Goal: Information Seeking & Learning: Learn about a topic

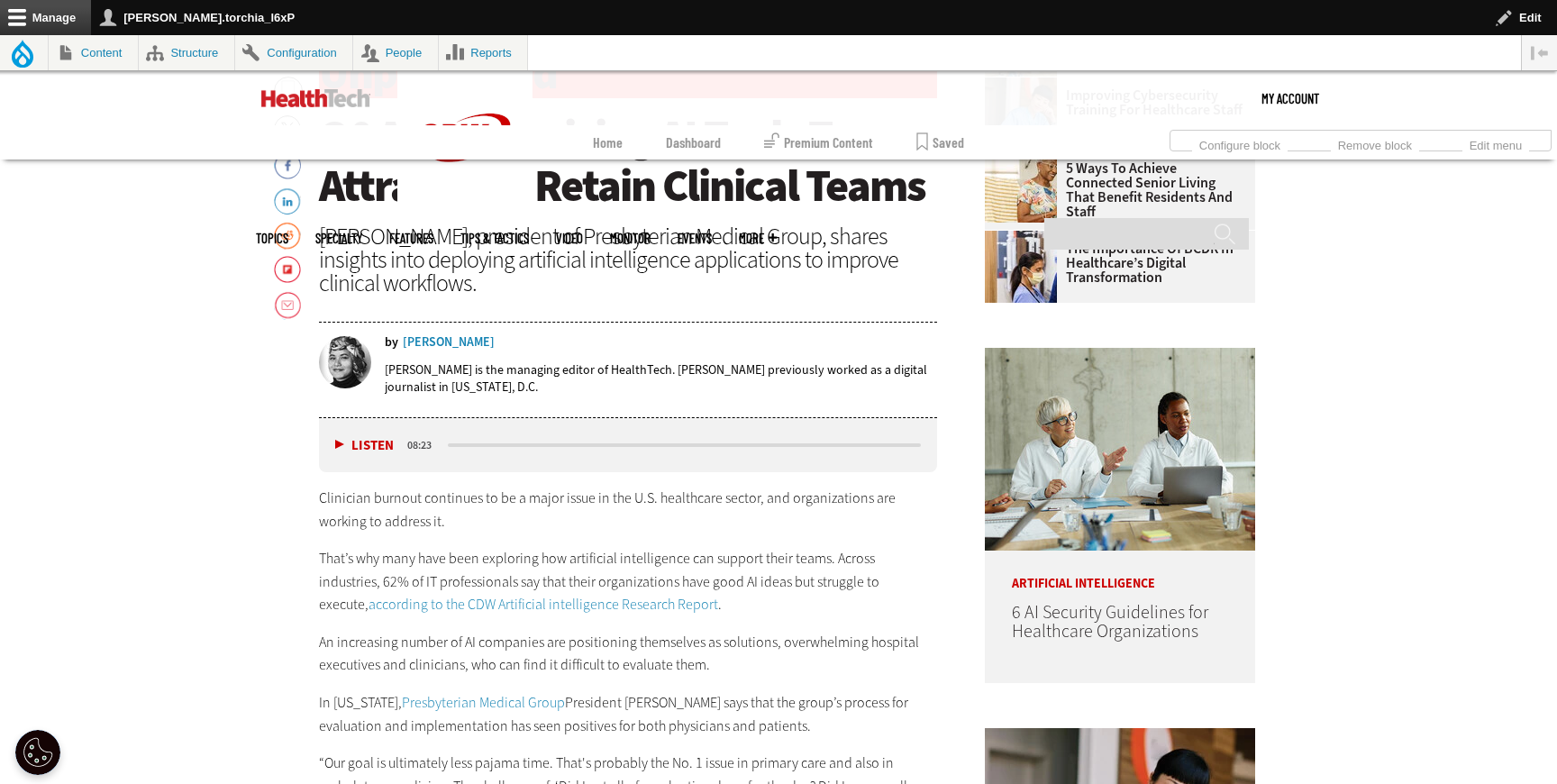
scroll to position [917, 0]
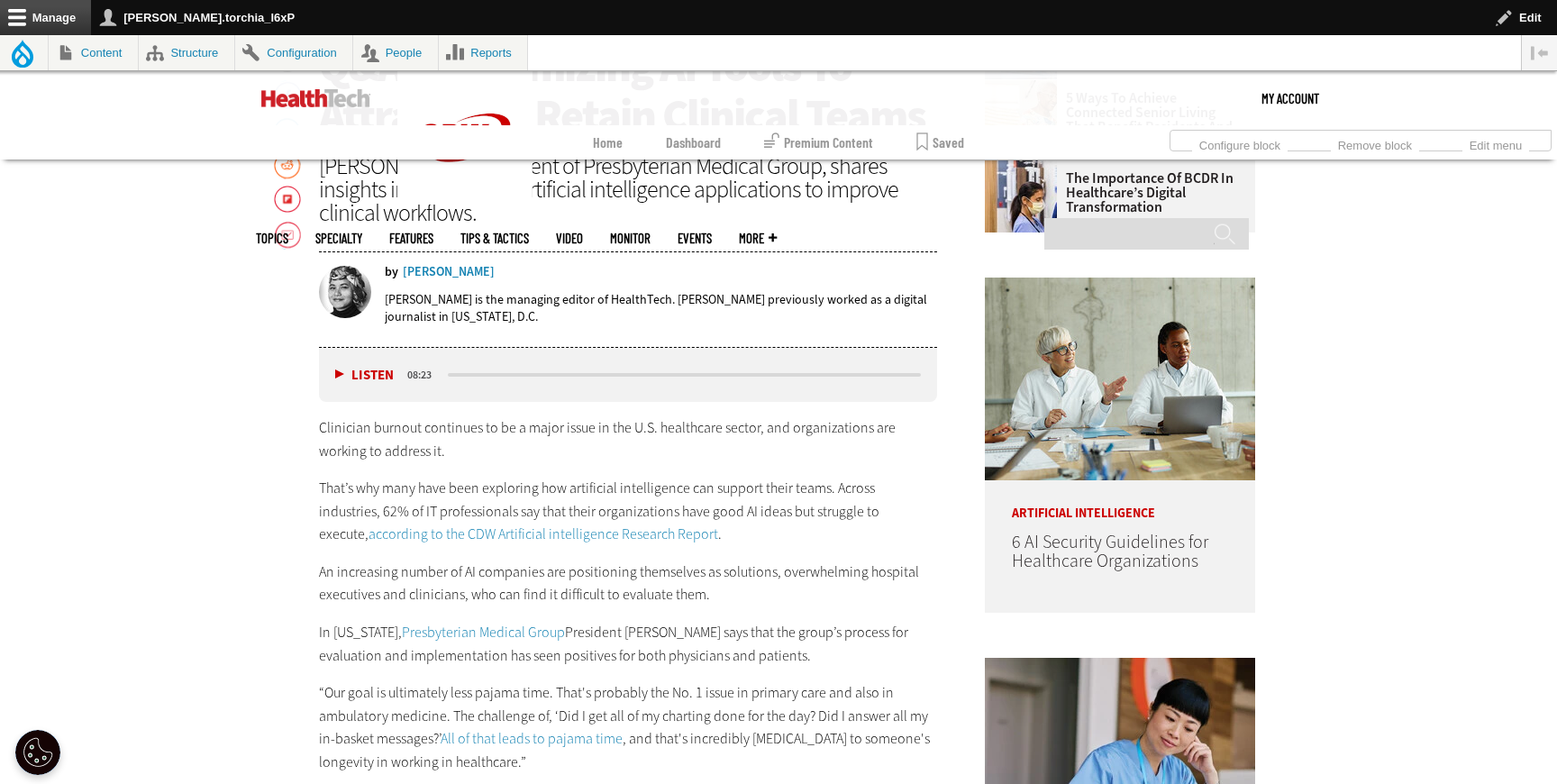
click at [442, 539] on link "according to the CDW Artificial intelligence Research Report" at bounding box center [544, 533] width 350 height 19
click at [493, 632] on link "Presbyterian Medical Group" at bounding box center [483, 632] width 163 height 19
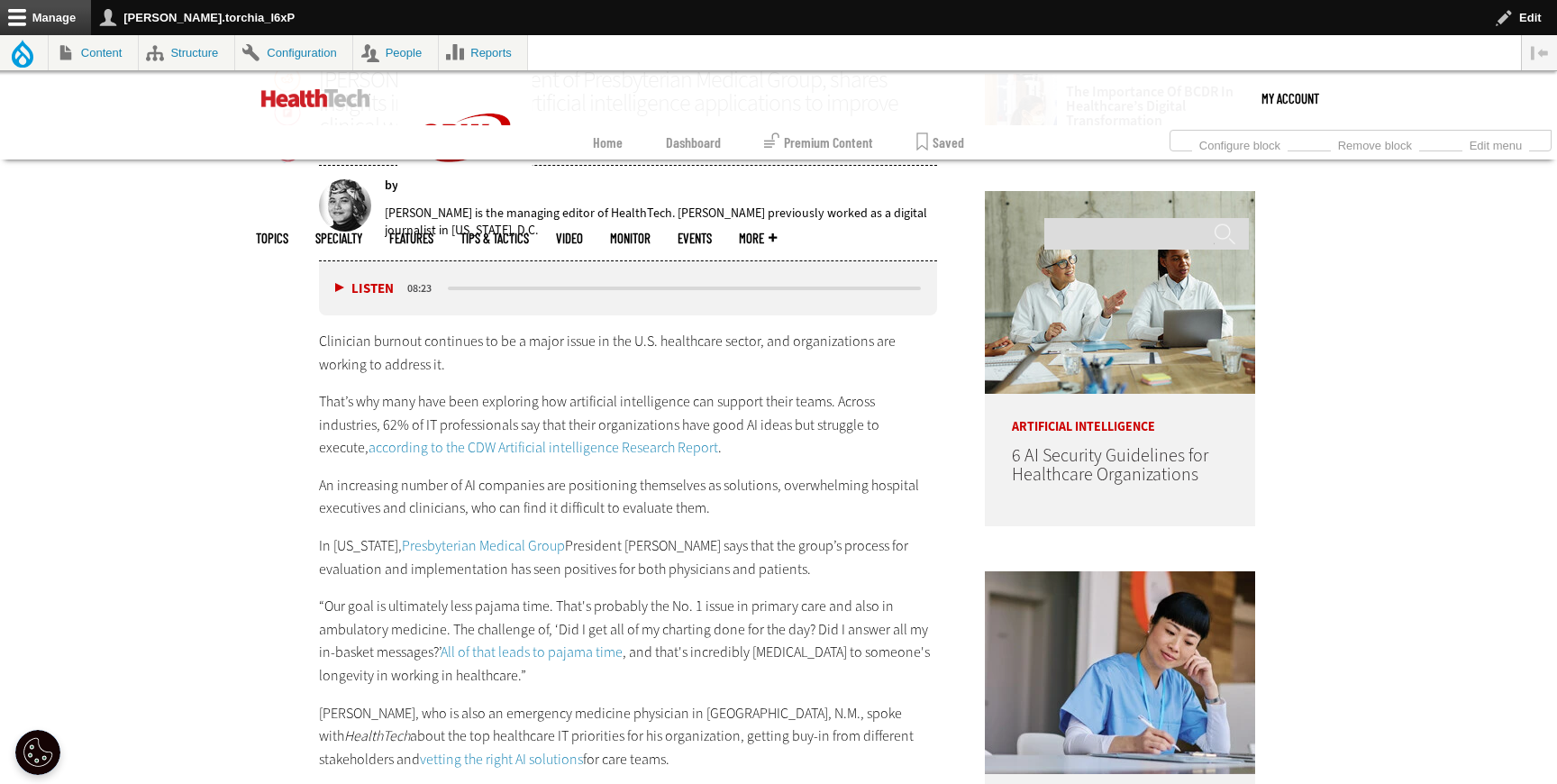
scroll to position [1017, 0]
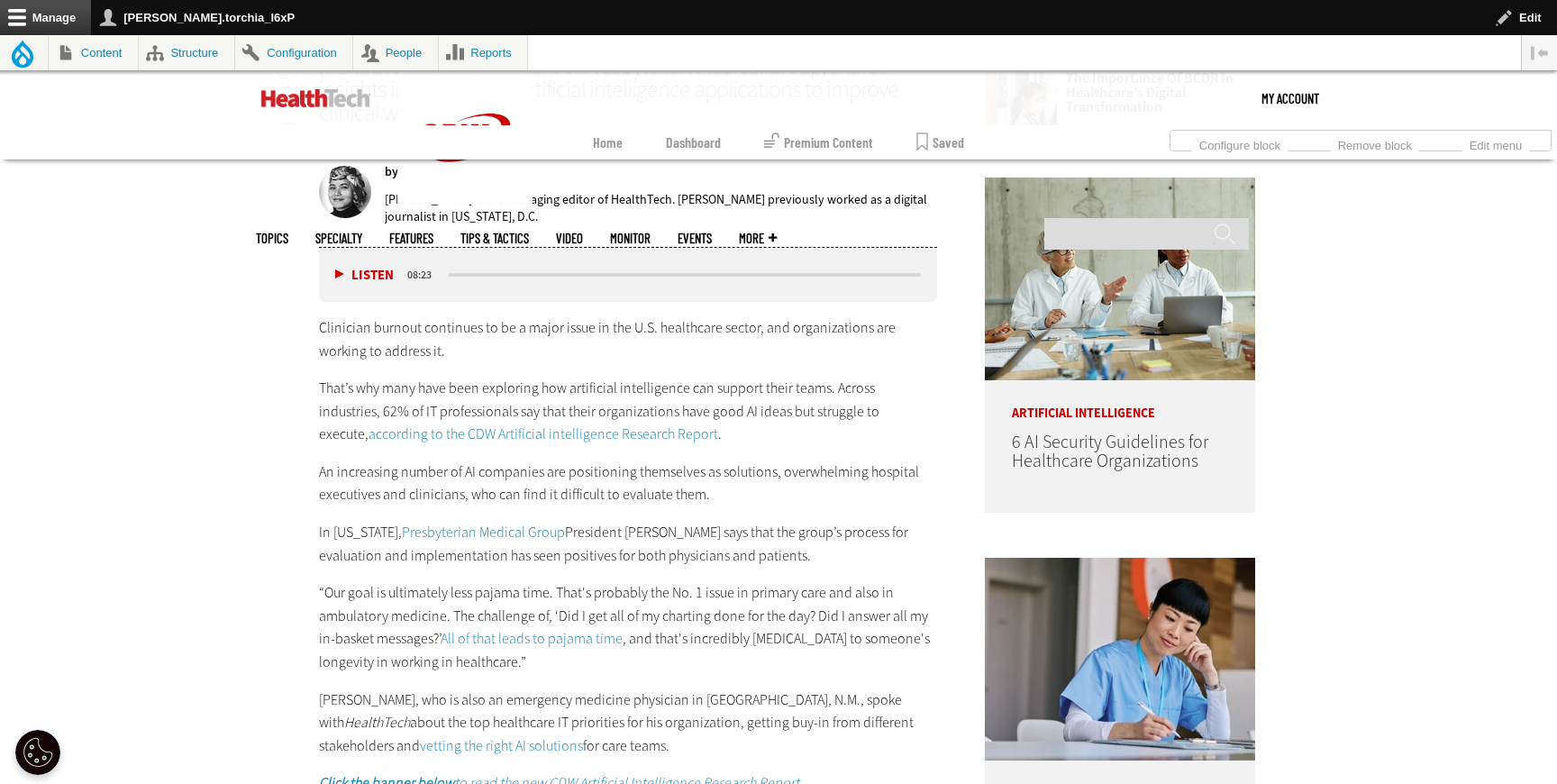
click at [493, 634] on link "All of that leads to pajama time" at bounding box center [532, 637] width 182 height 19
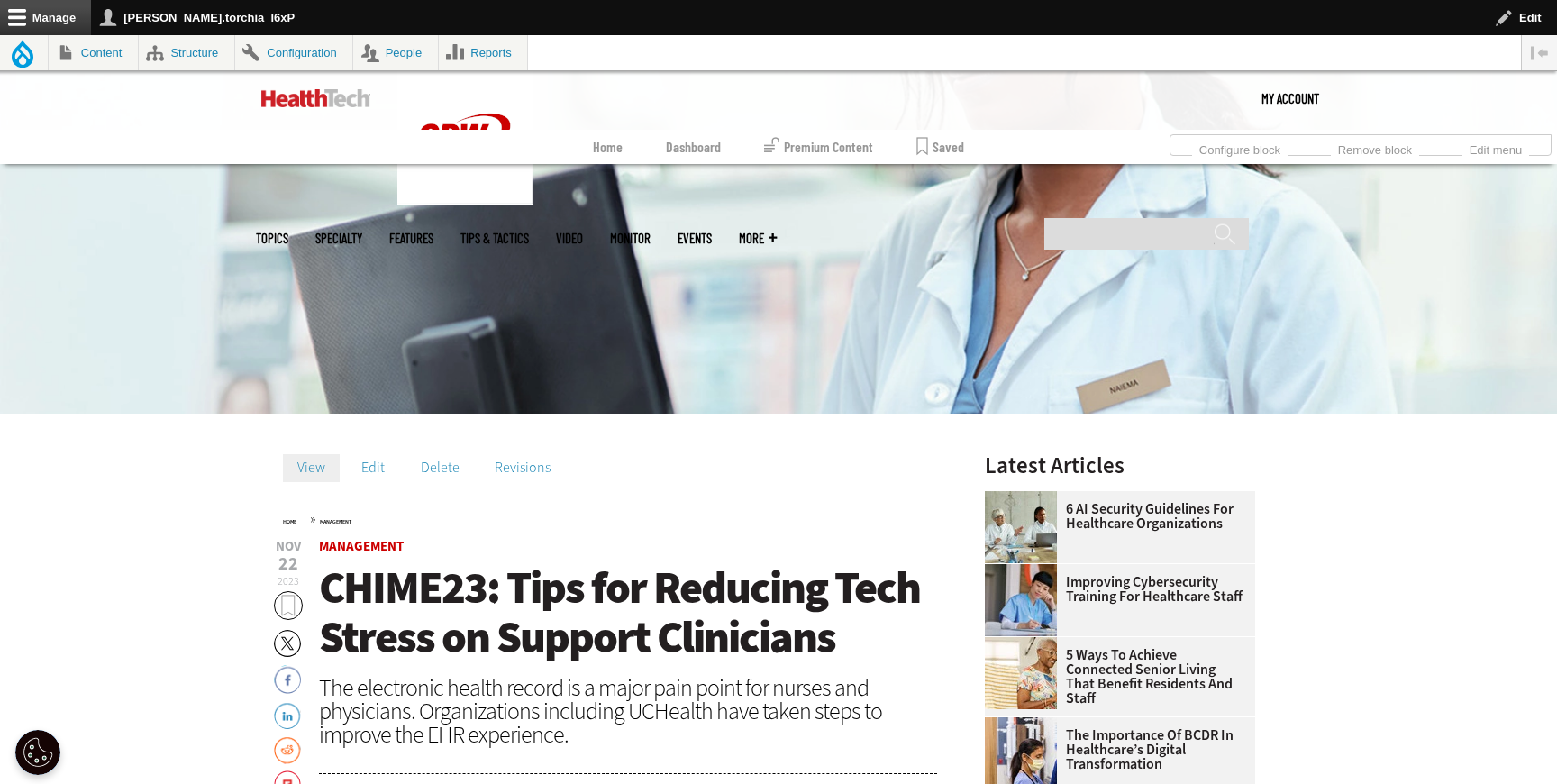
scroll to position [362, 0]
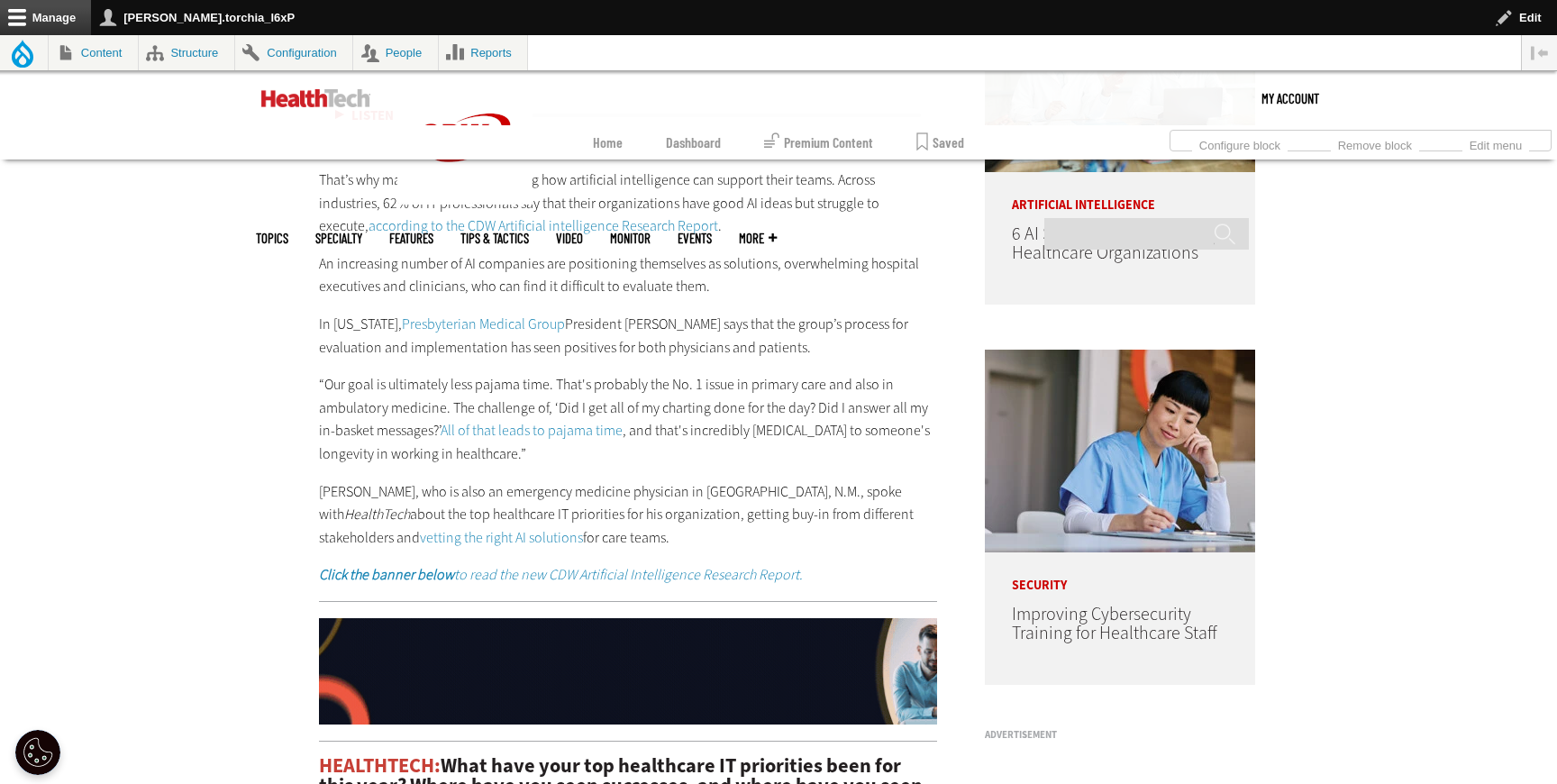
scroll to position [1238, 0]
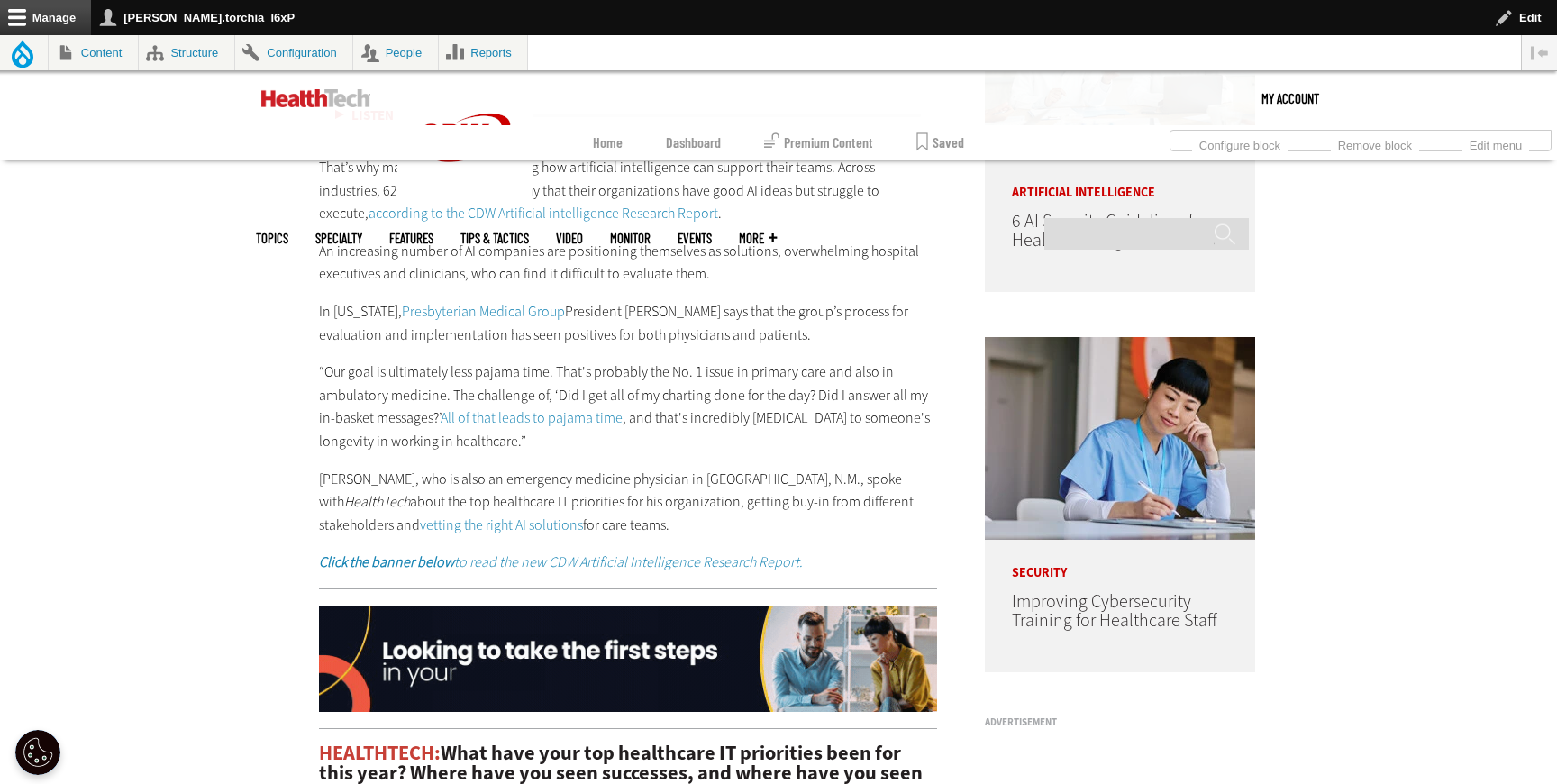
click at [583, 515] on link "vetting the right AI solutions" at bounding box center [501, 524] width 163 height 19
click at [614, 561] on em "Click the banner below to read the new CDW Artificial Intelligence Research Rep…" at bounding box center [560, 561] width 484 height 19
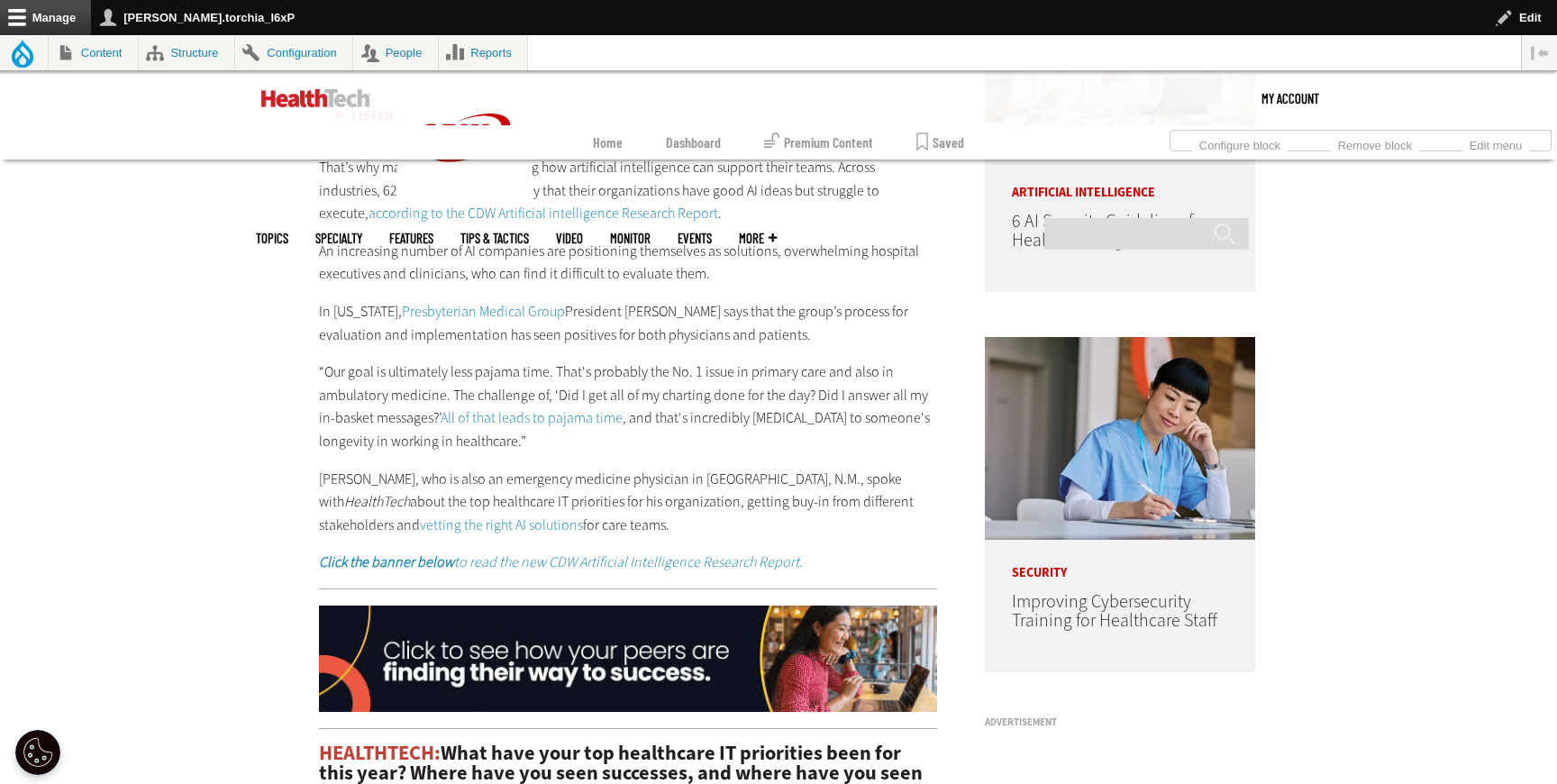
click at [761, 655] on img at bounding box center [628, 658] width 618 height 107
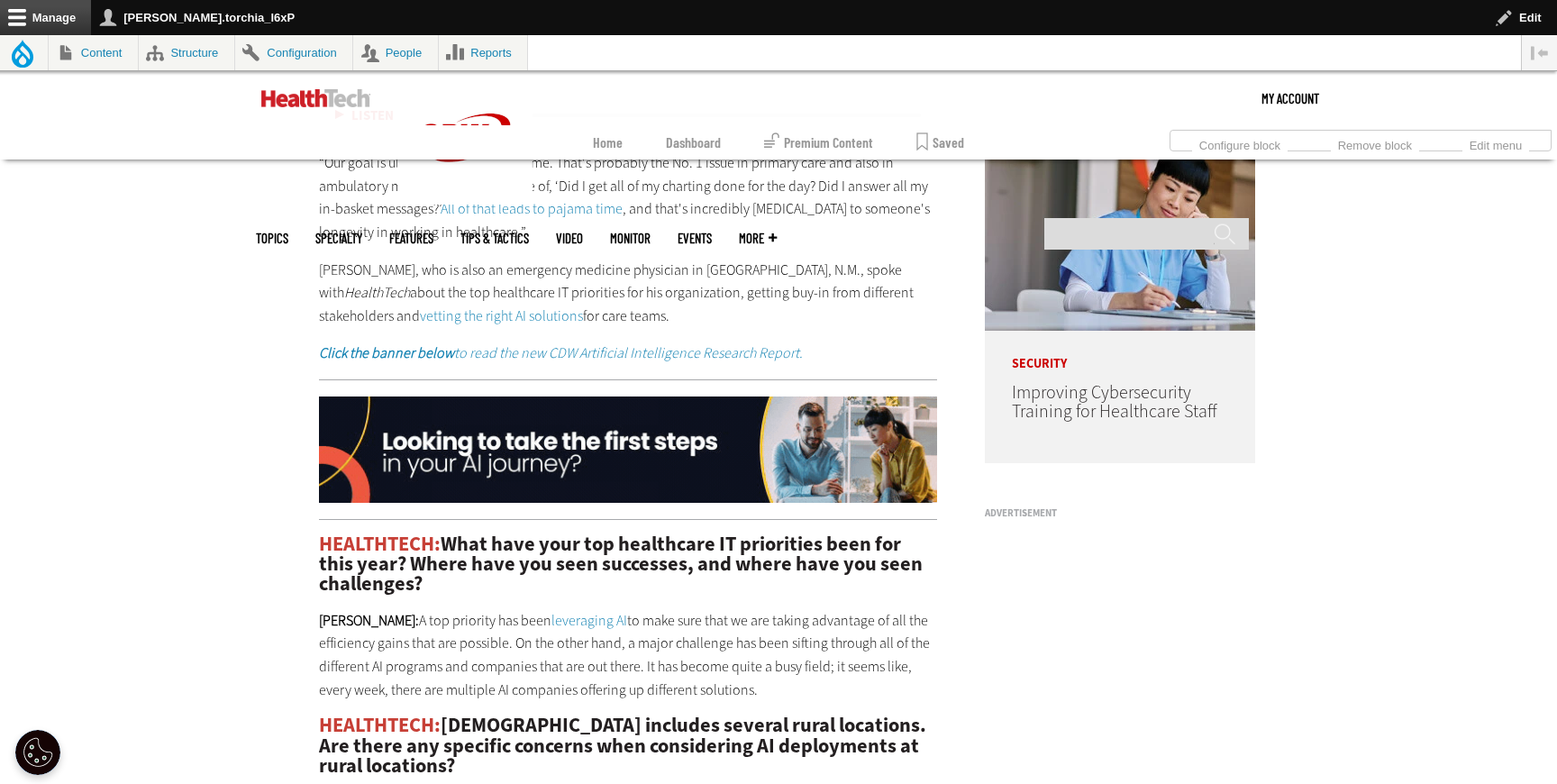
scroll to position [1568, 0]
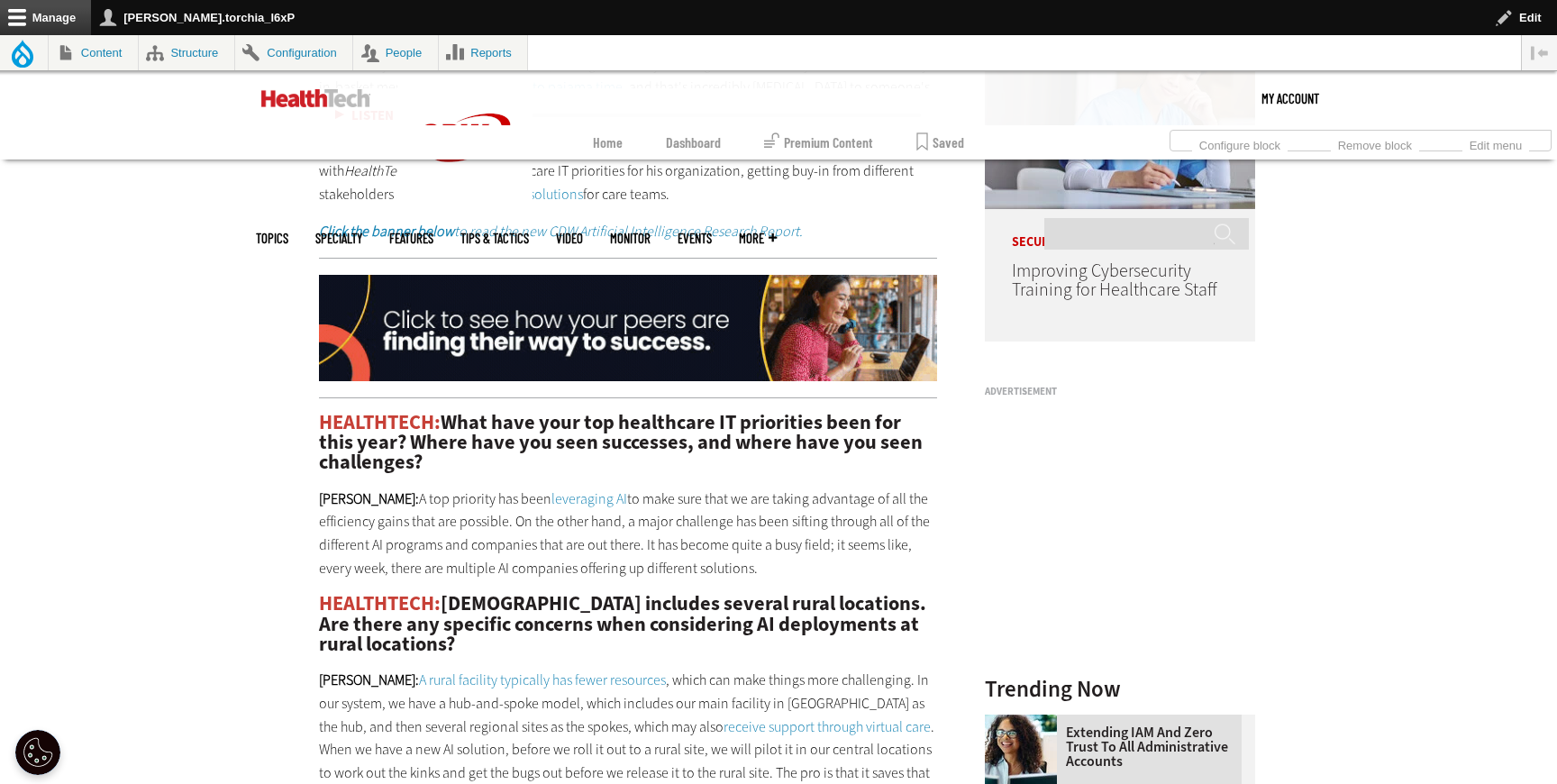
click at [552, 500] on link "leveraging AI" at bounding box center [589, 498] width 75 height 19
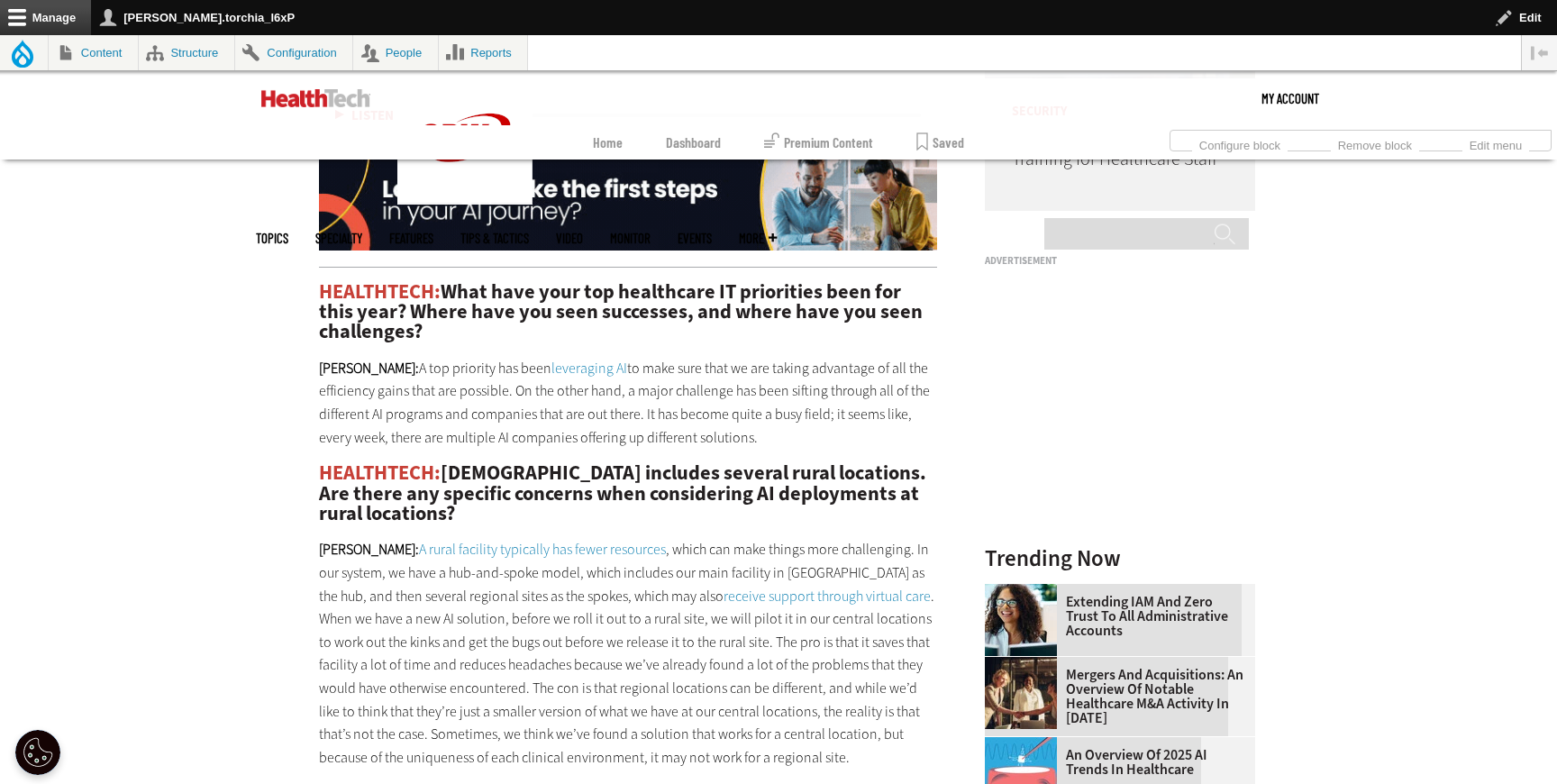
scroll to position [1702, 0]
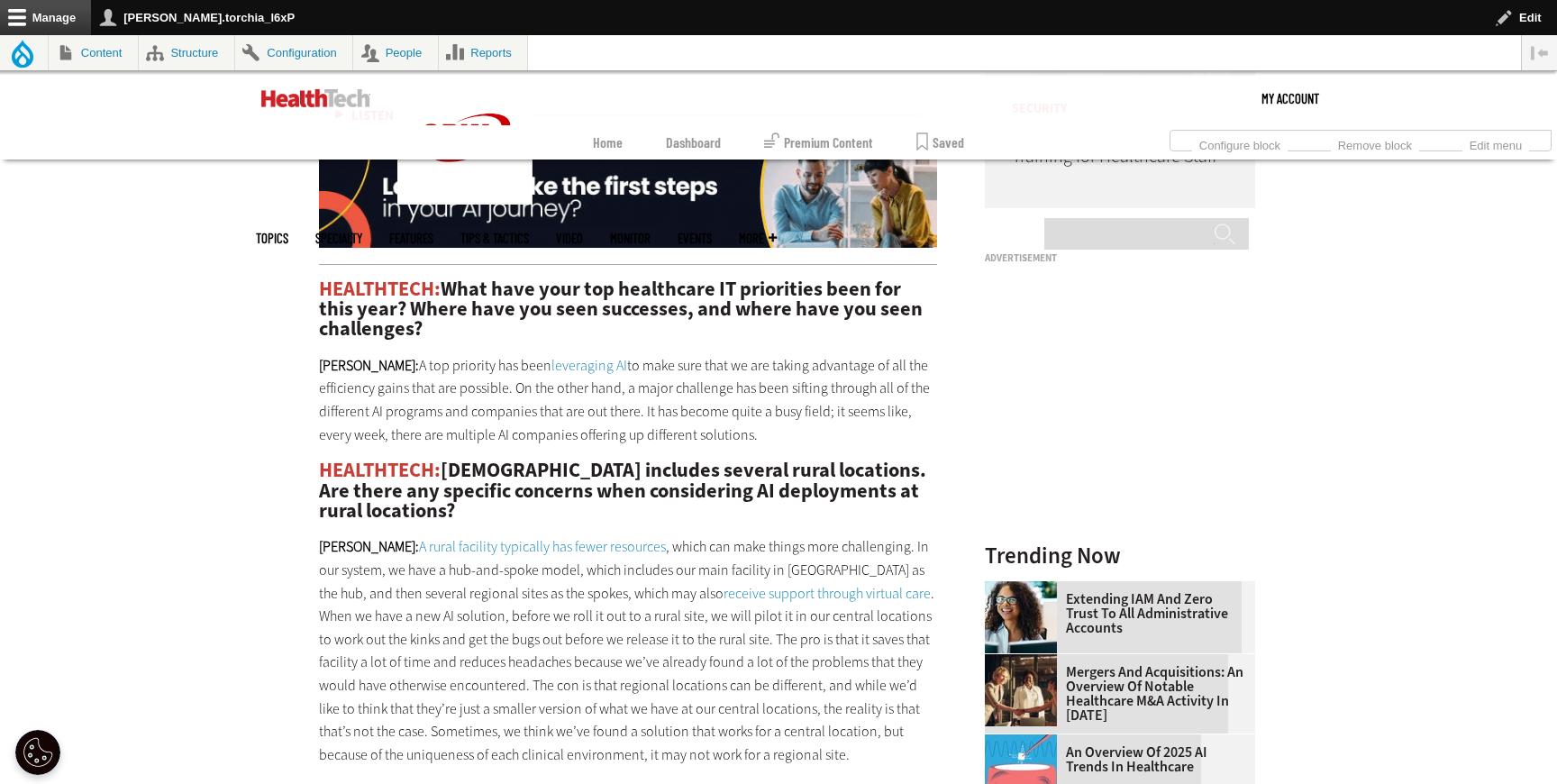
click at [468, 546] on link "A rural facility typically has fewer resources" at bounding box center [542, 545] width 246 height 19
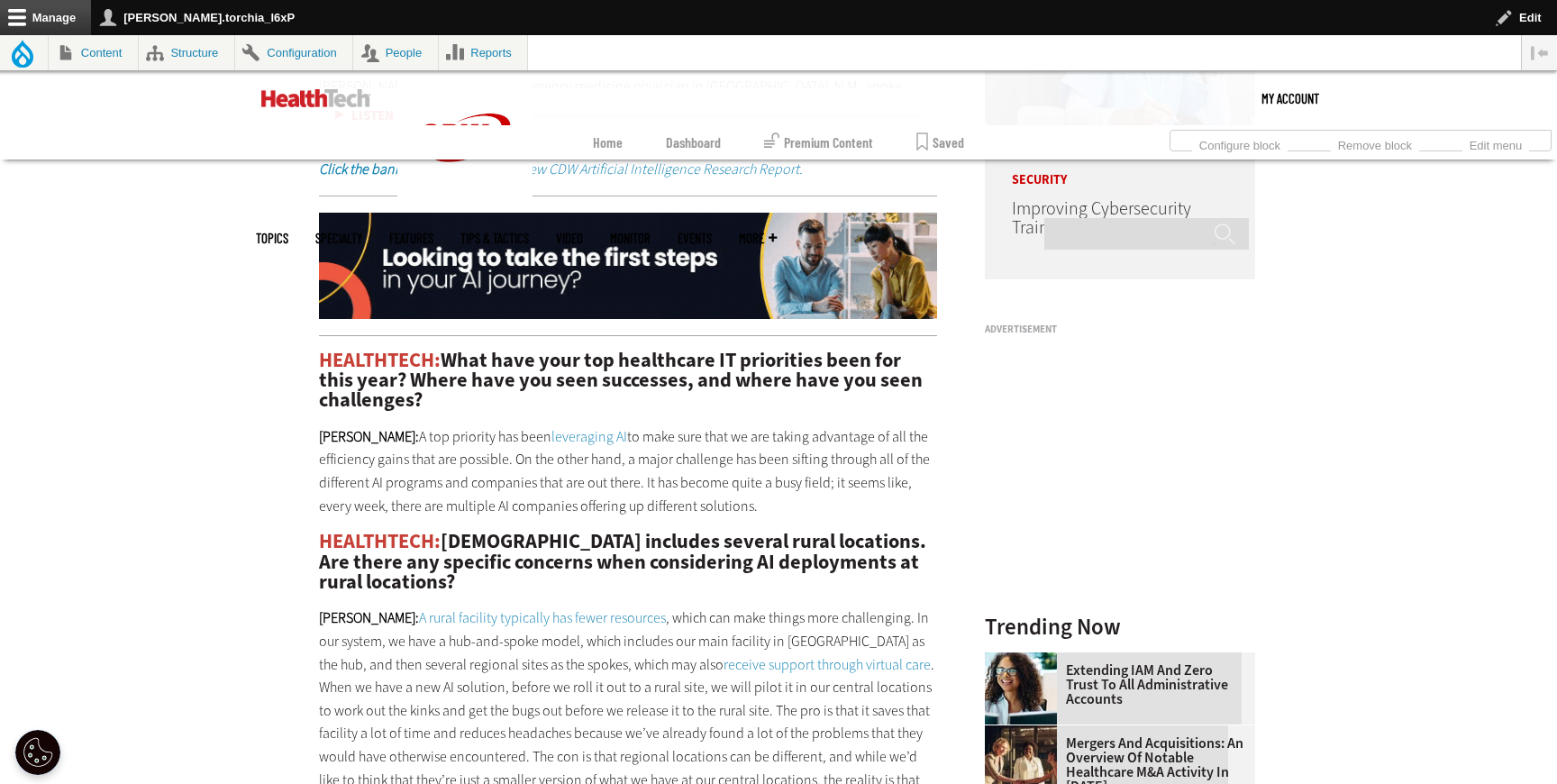
scroll to position [1702, 0]
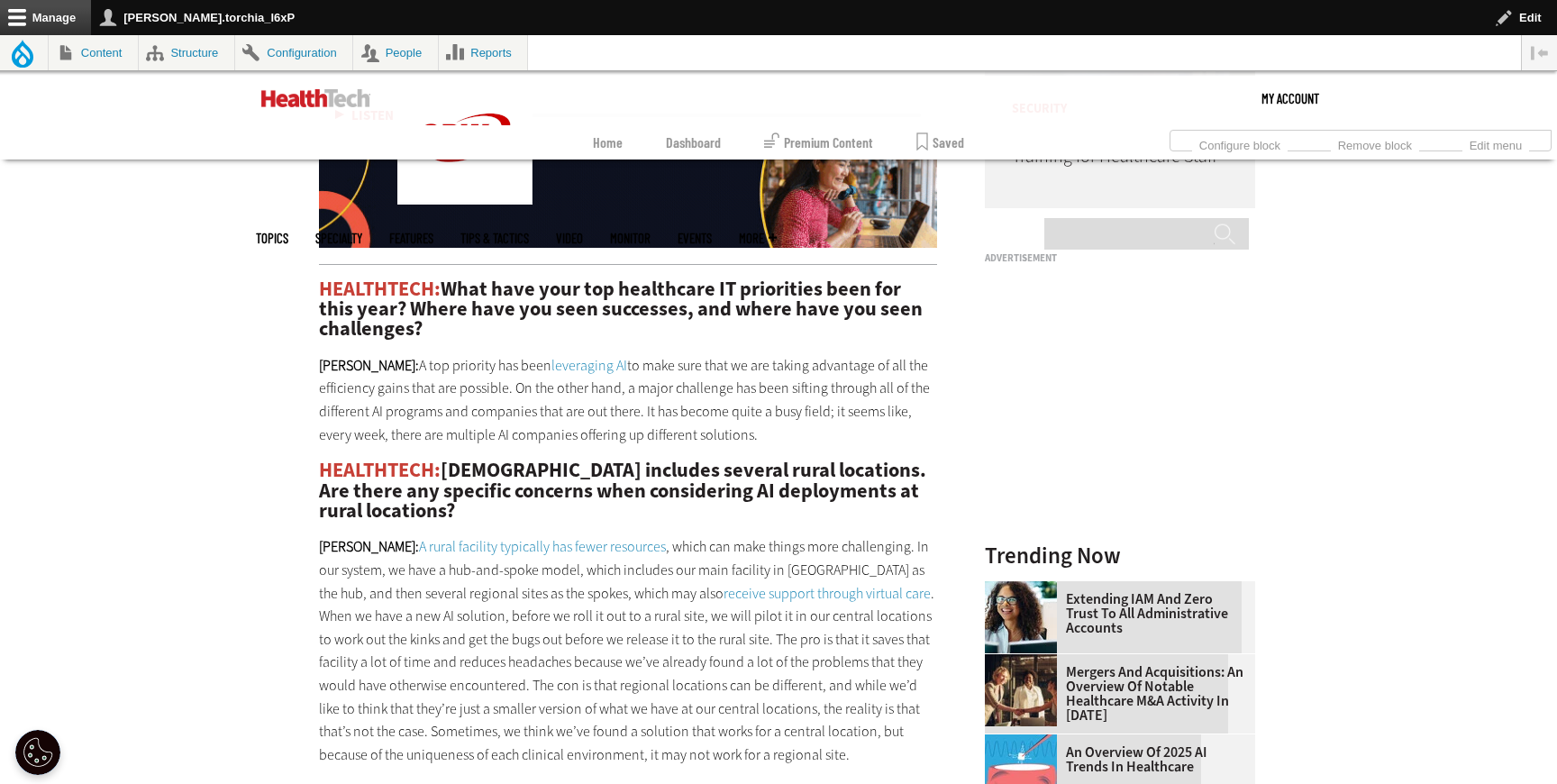
click at [727, 596] on link "receive support through virtual care" at bounding box center [827, 592] width 207 height 19
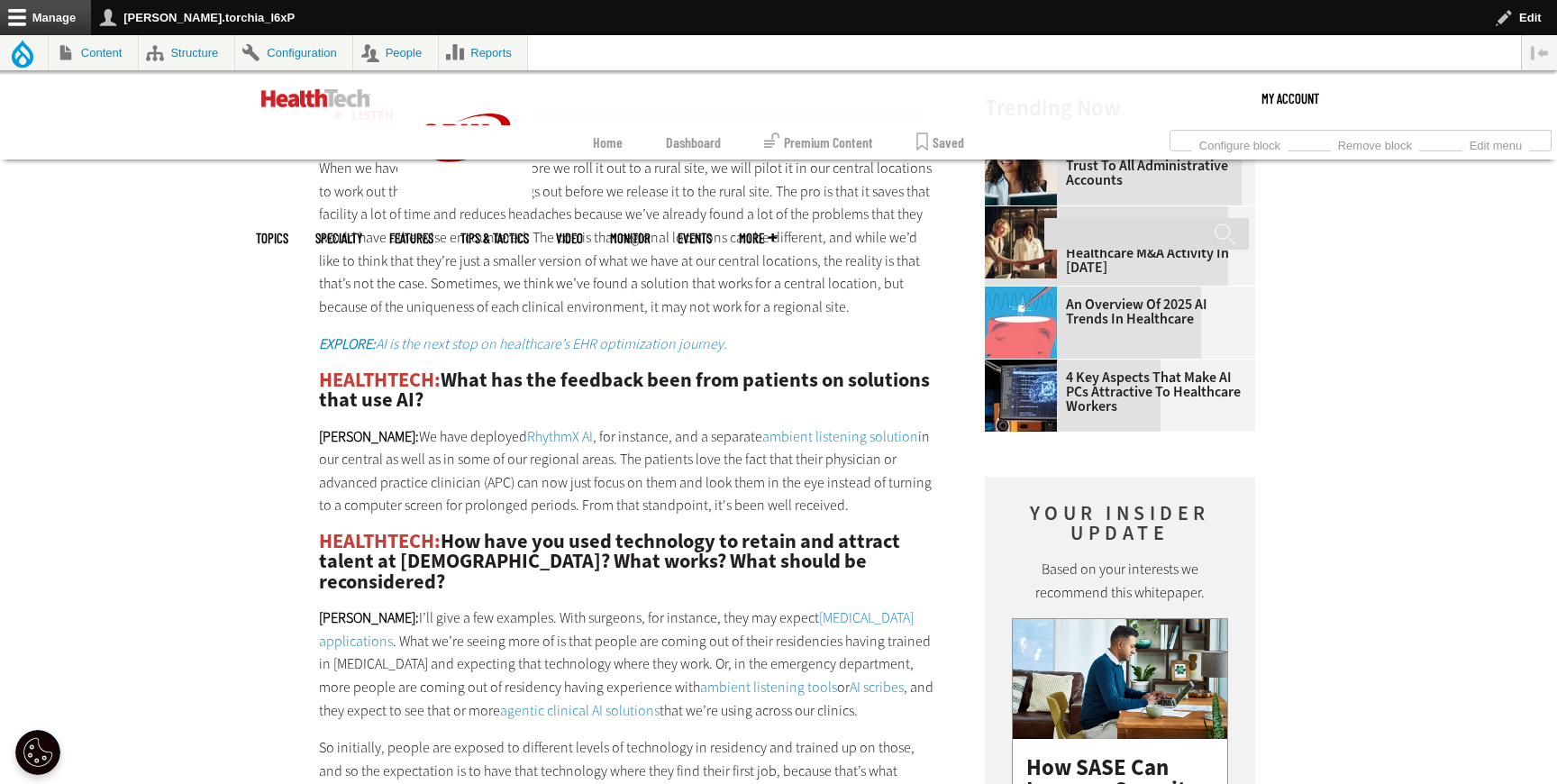
scroll to position [2151, 0]
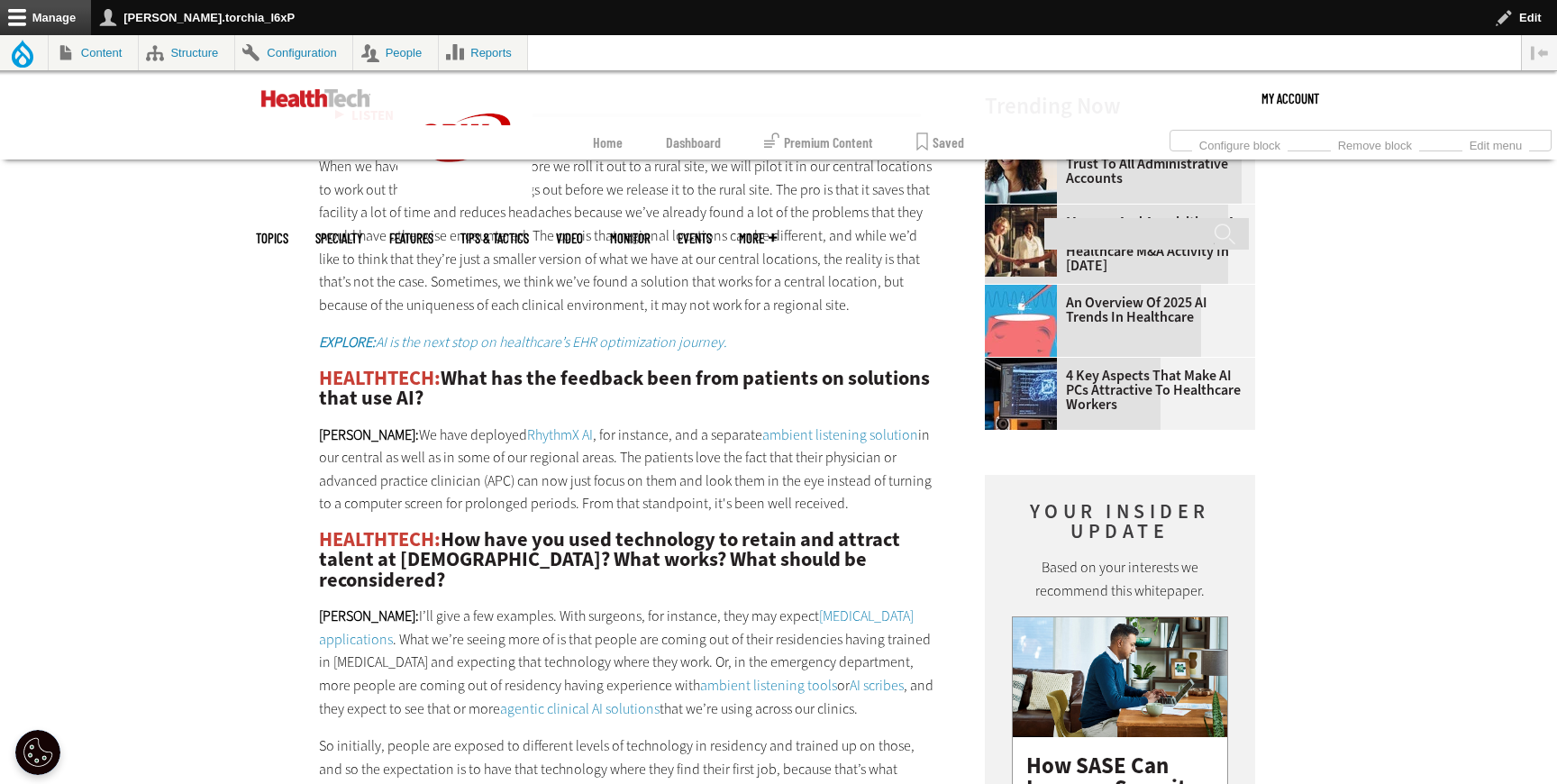
click at [399, 339] on em "EXPLORE: AI is the next stop on healthcare’s EHR optimization journey." at bounding box center [522, 341] width 408 height 19
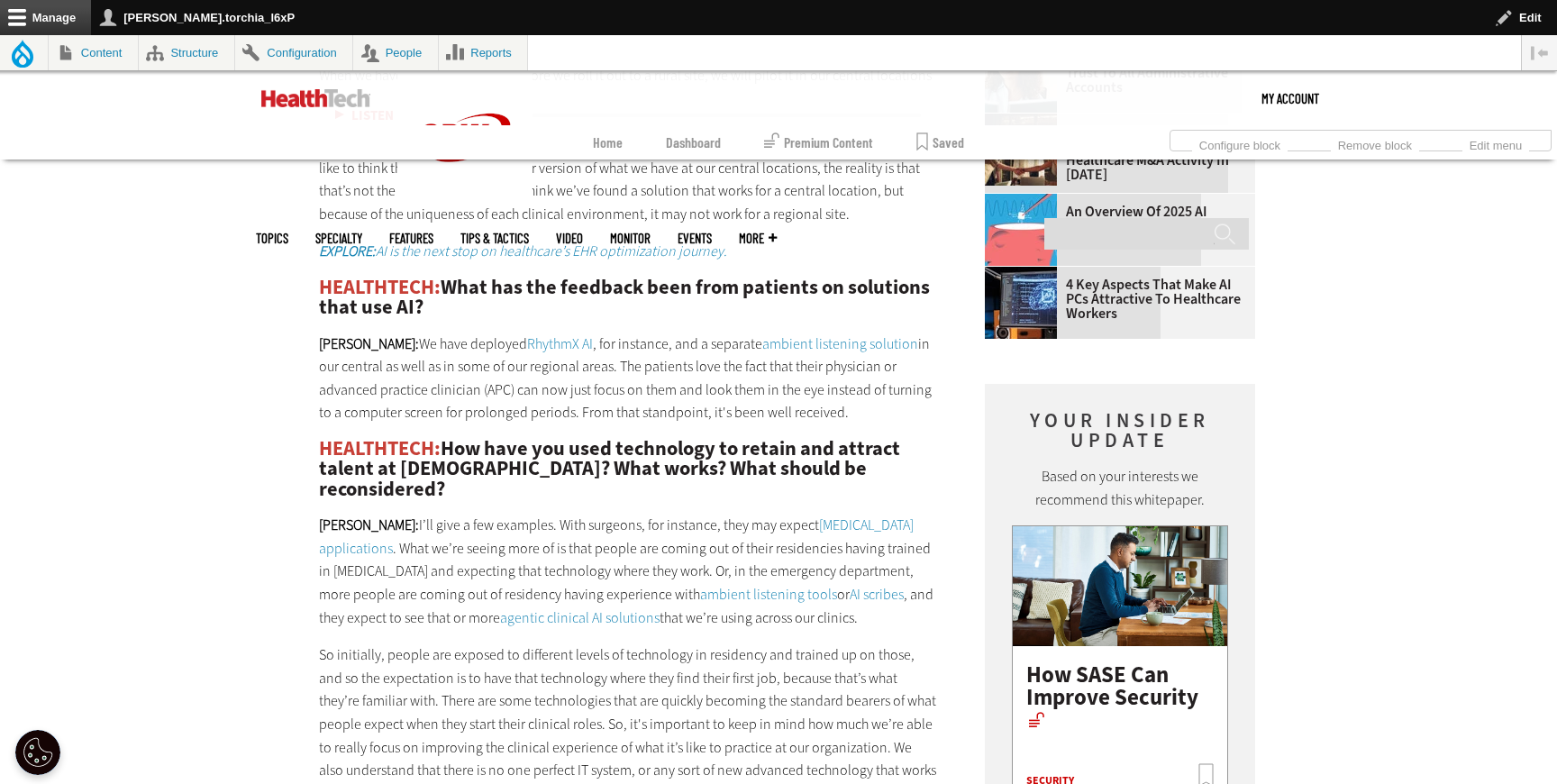
scroll to position [2237, 0]
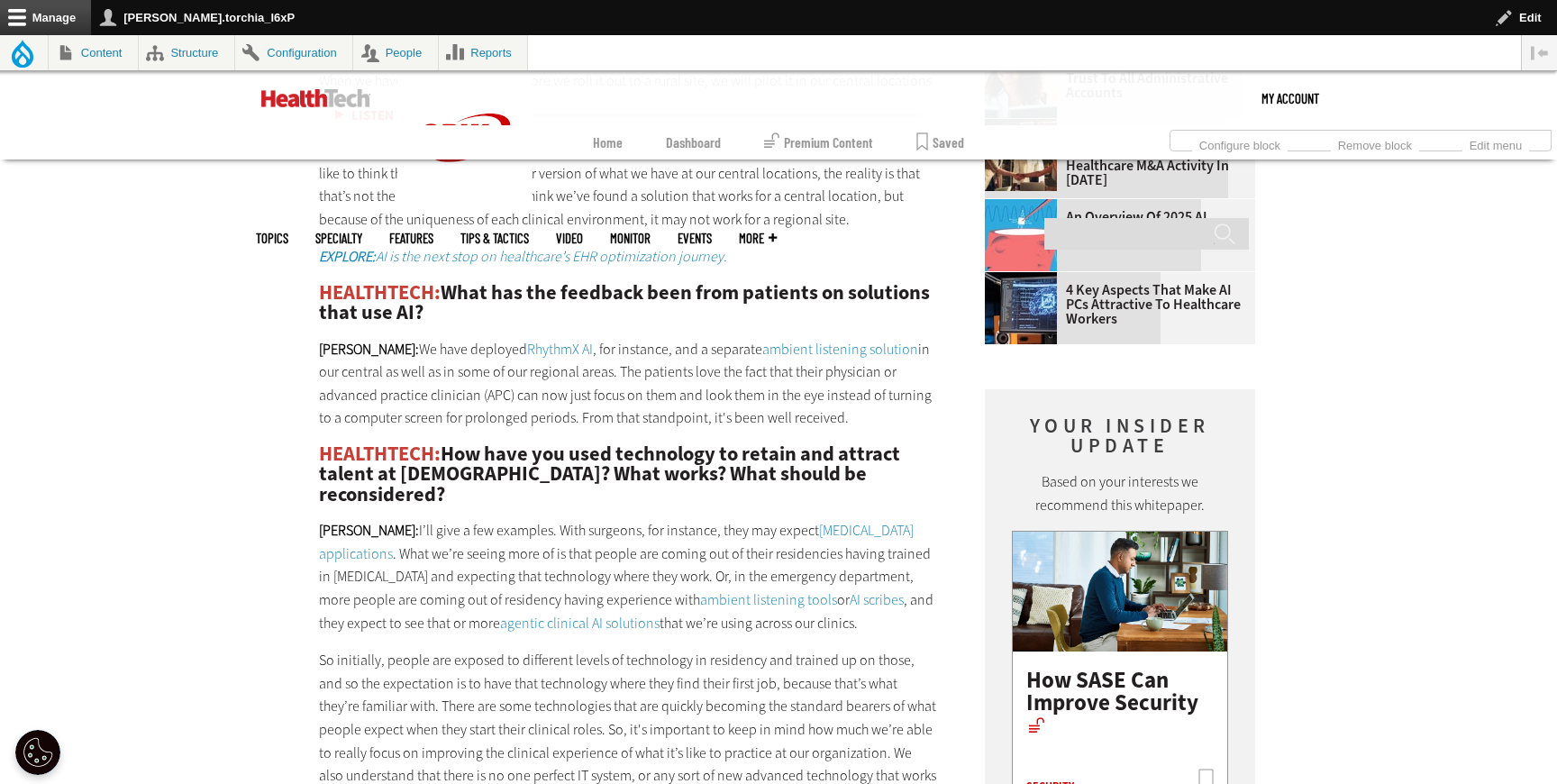
click at [527, 347] on link "RhythmX AI" at bounding box center [559, 348] width 66 height 19
click at [763, 343] on link "ambient listening solution" at bounding box center [840, 348] width 156 height 19
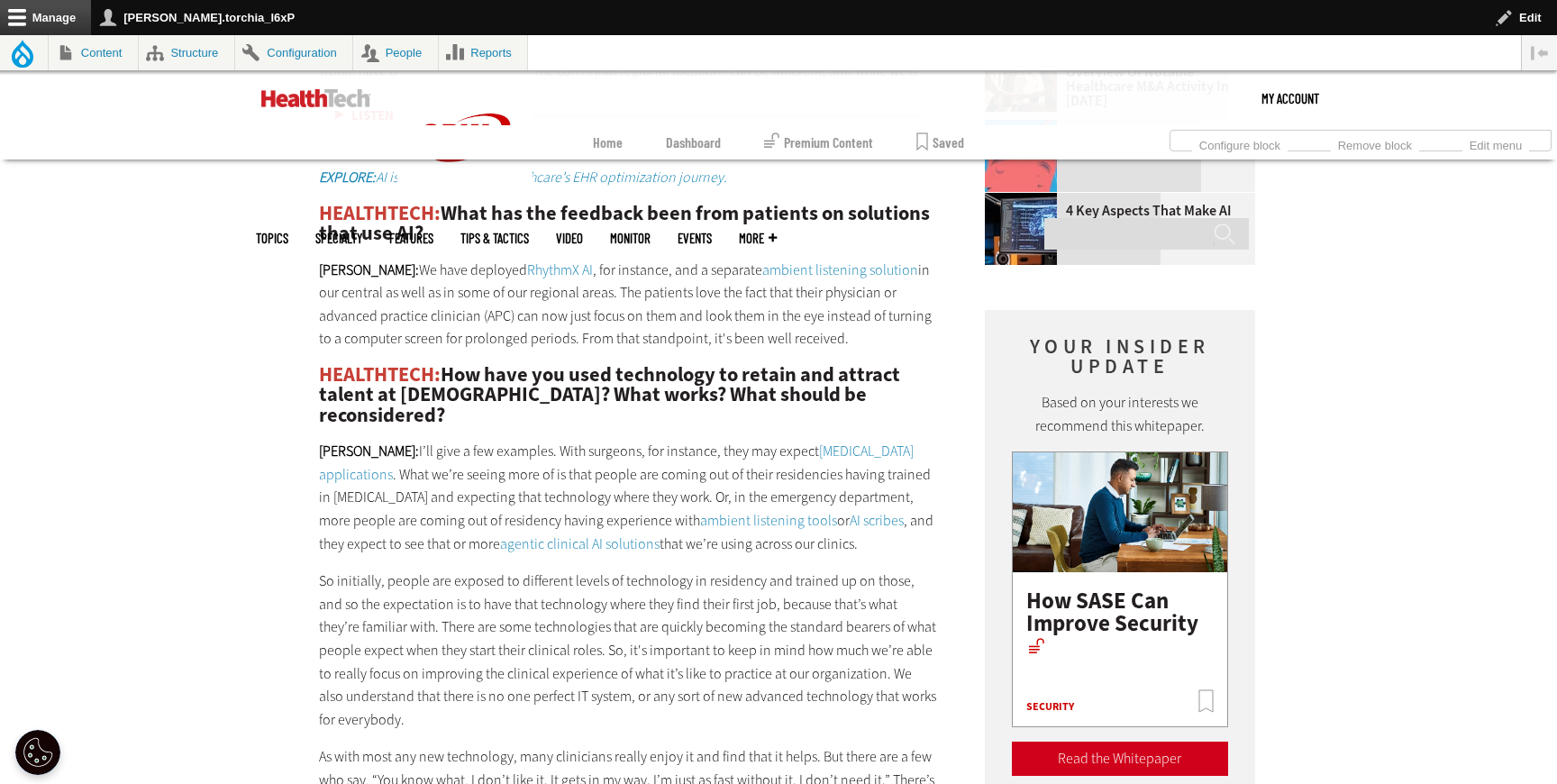
scroll to position [2318, 0]
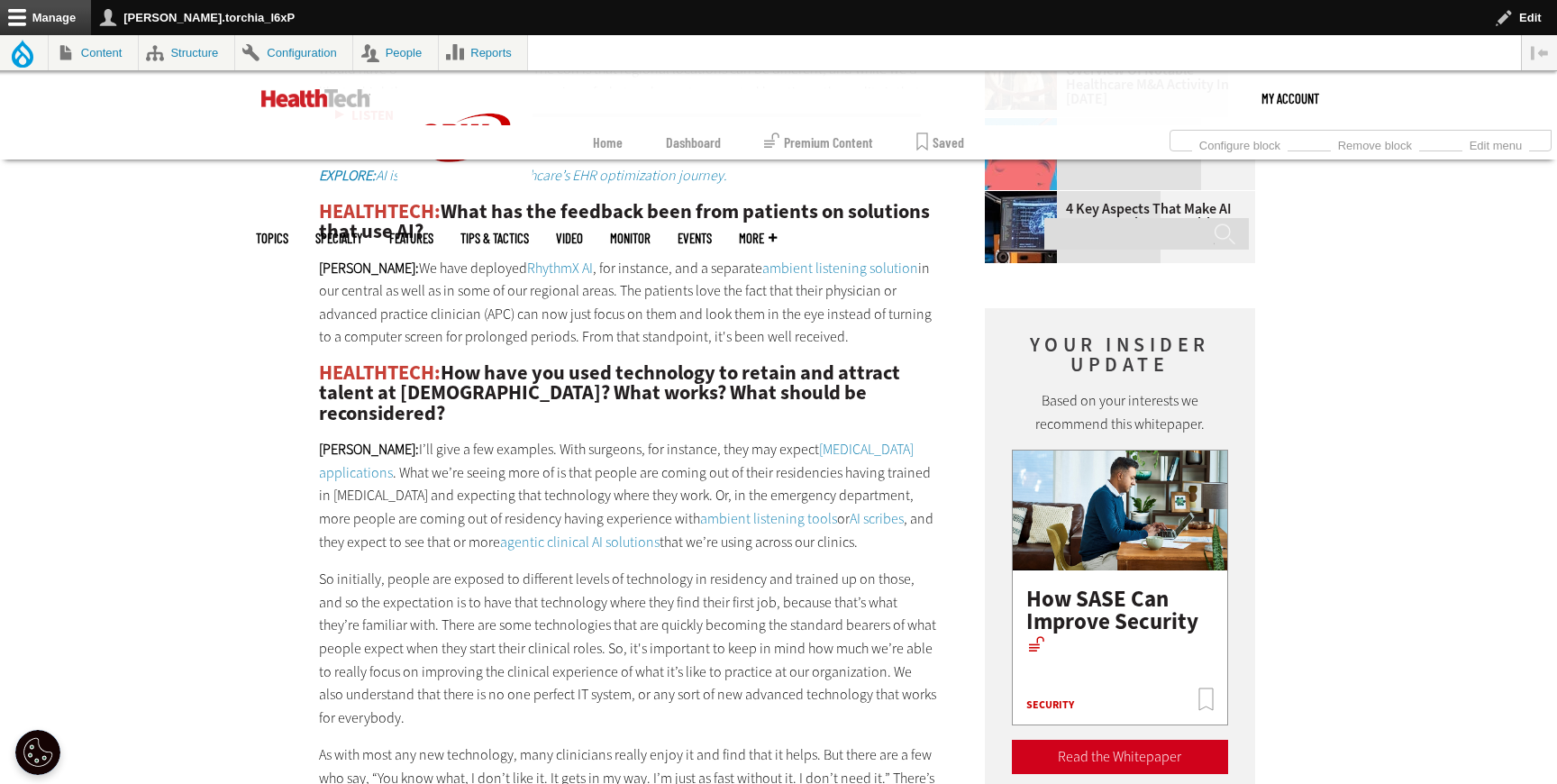
click at [897, 440] on link "[MEDICAL_DATA] applications" at bounding box center [616, 460] width 595 height 42
click at [700, 509] on link "ambient listening tools" at bounding box center [769, 518] width 137 height 19
click at [850, 509] on link "AI scribes" at bounding box center [876, 518] width 54 height 19
click at [500, 533] on link "agentic clinical AI solutions" at bounding box center [579, 542] width 159 height 19
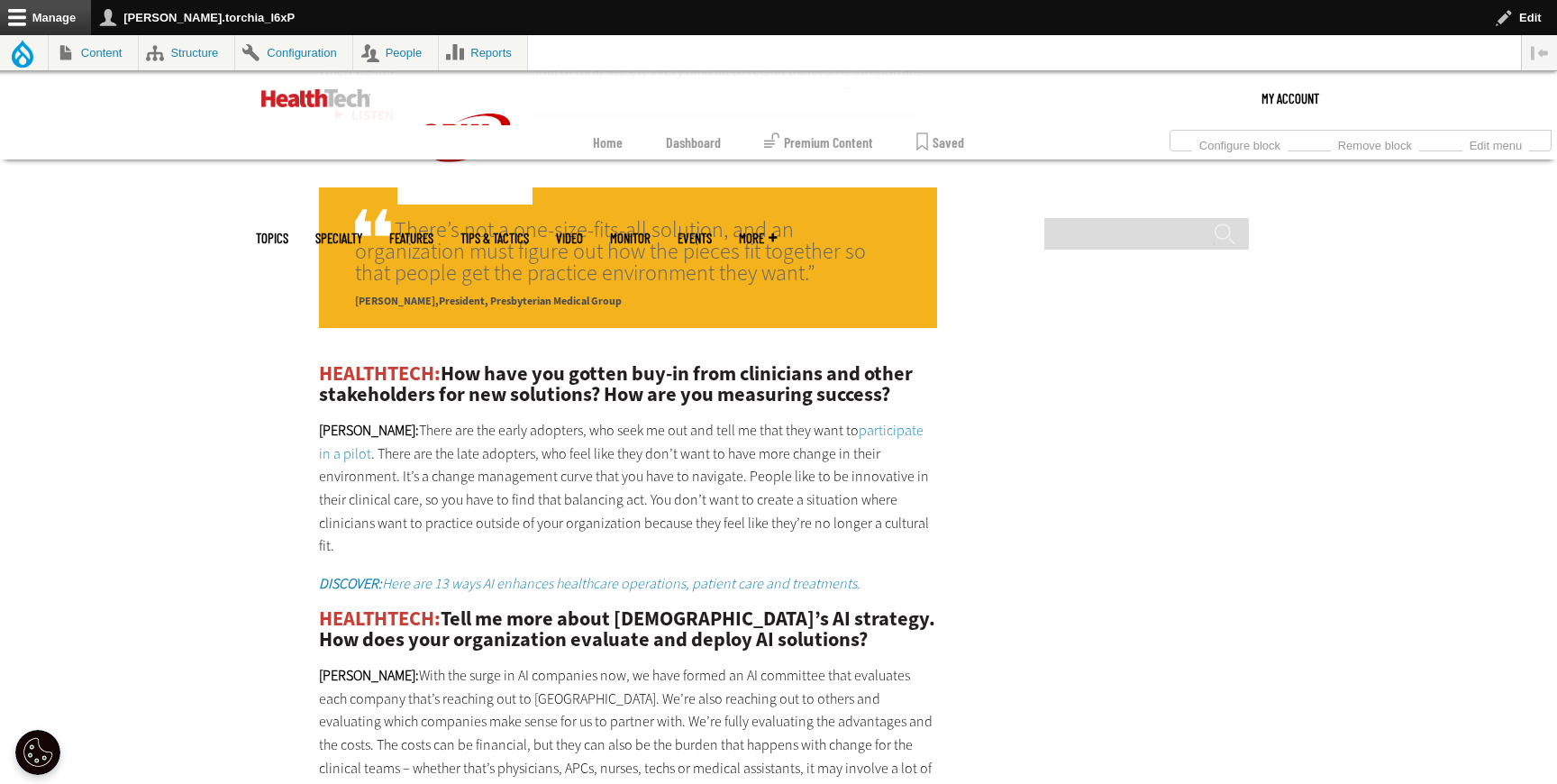
scroll to position [3135, 0]
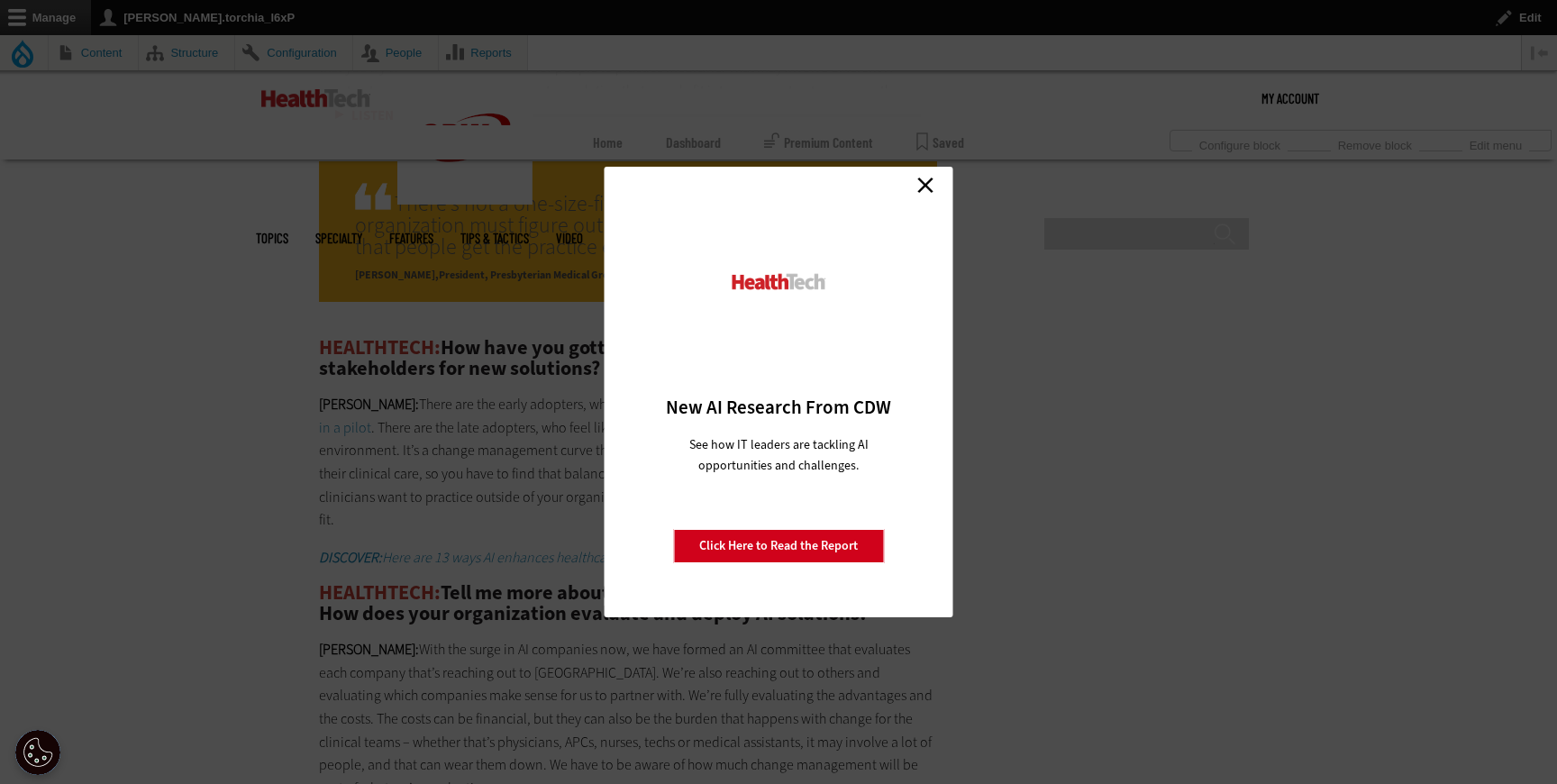
click at [923, 189] on link "Close" at bounding box center [925, 185] width 27 height 27
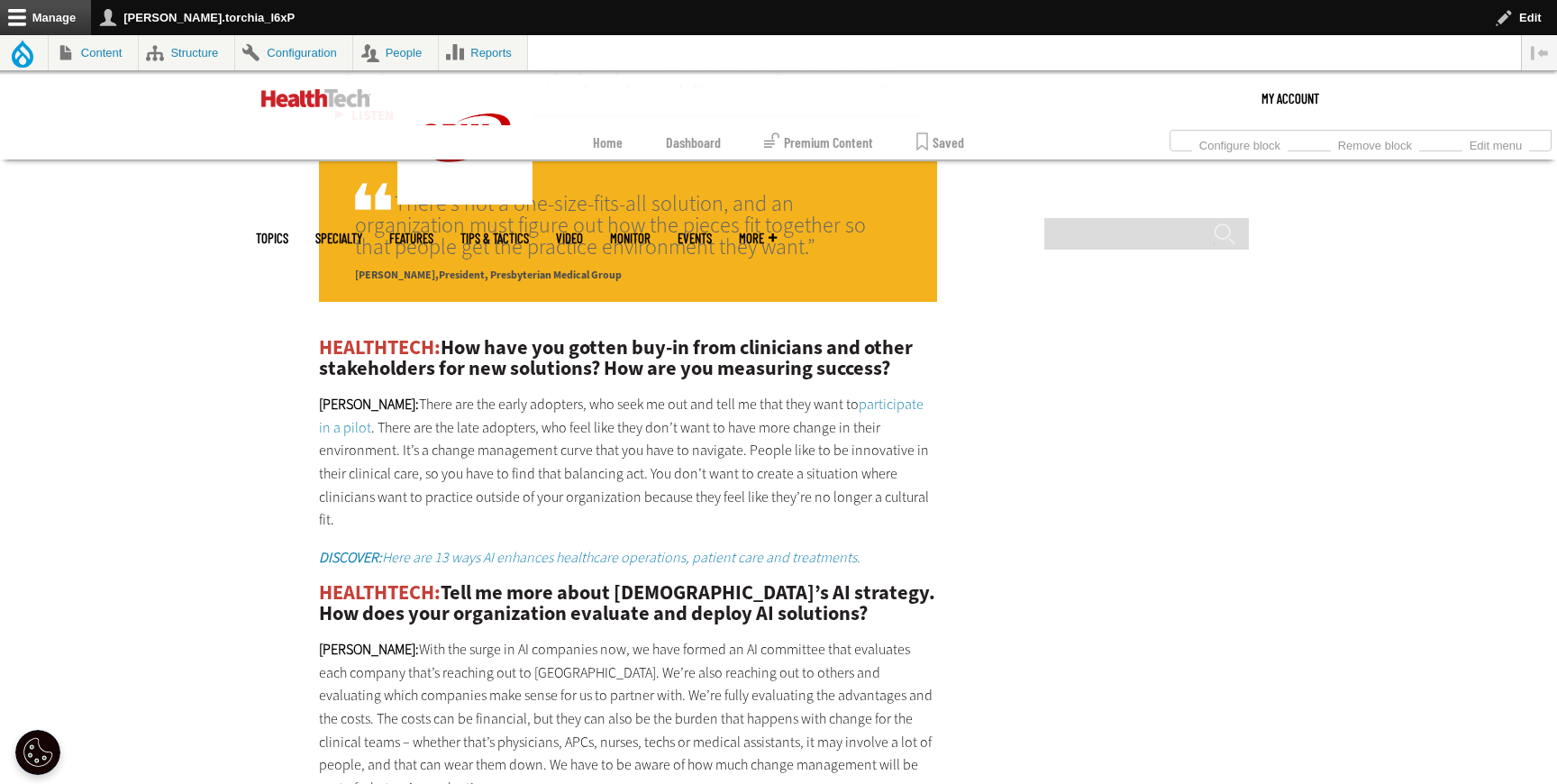
click at [639, 547] on em "DISCOVER: Here are 13 ways AI enhances healthcare operations, patient care and …" at bounding box center [590, 556] width 542 height 19
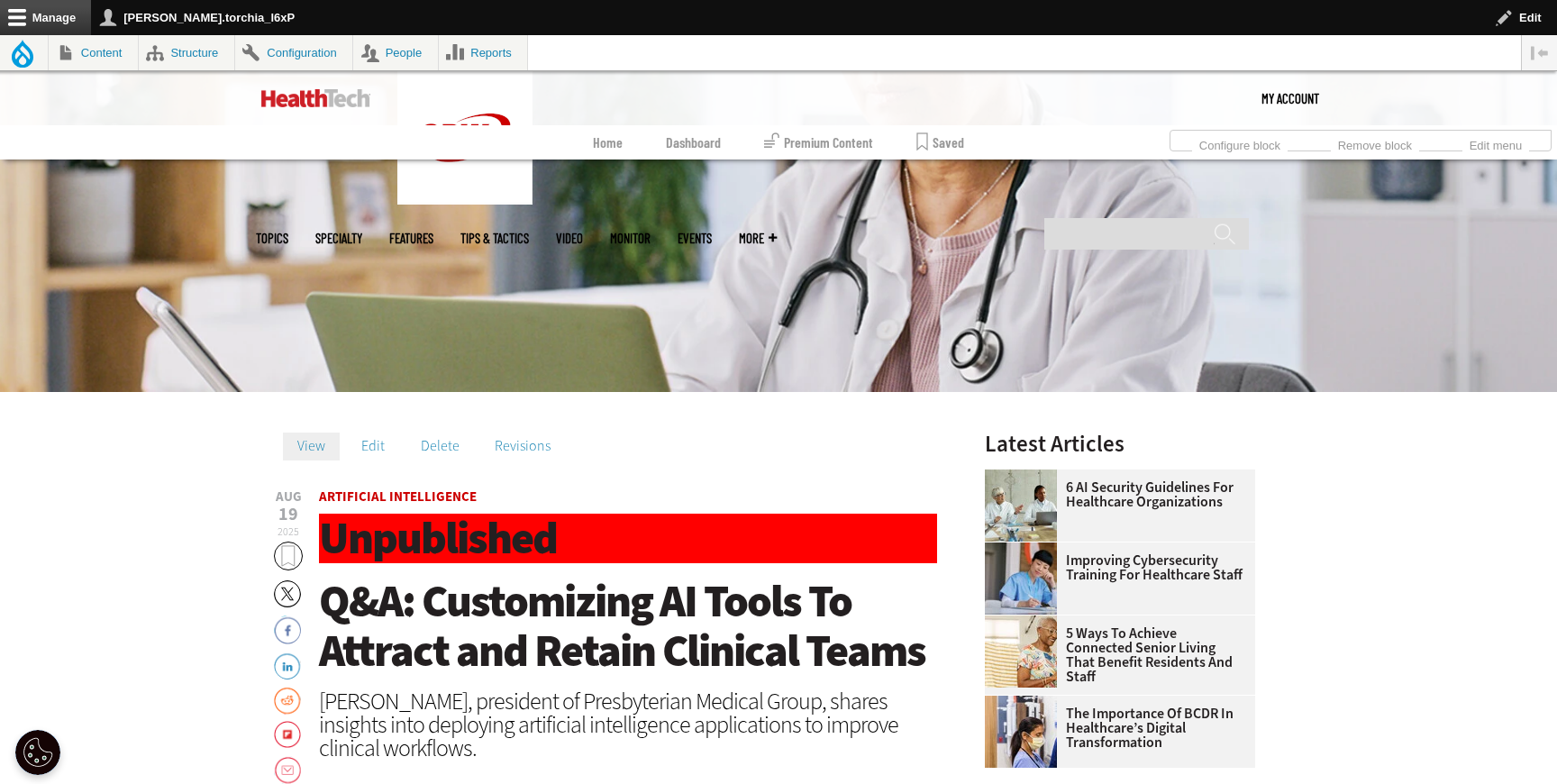
scroll to position [296, 0]
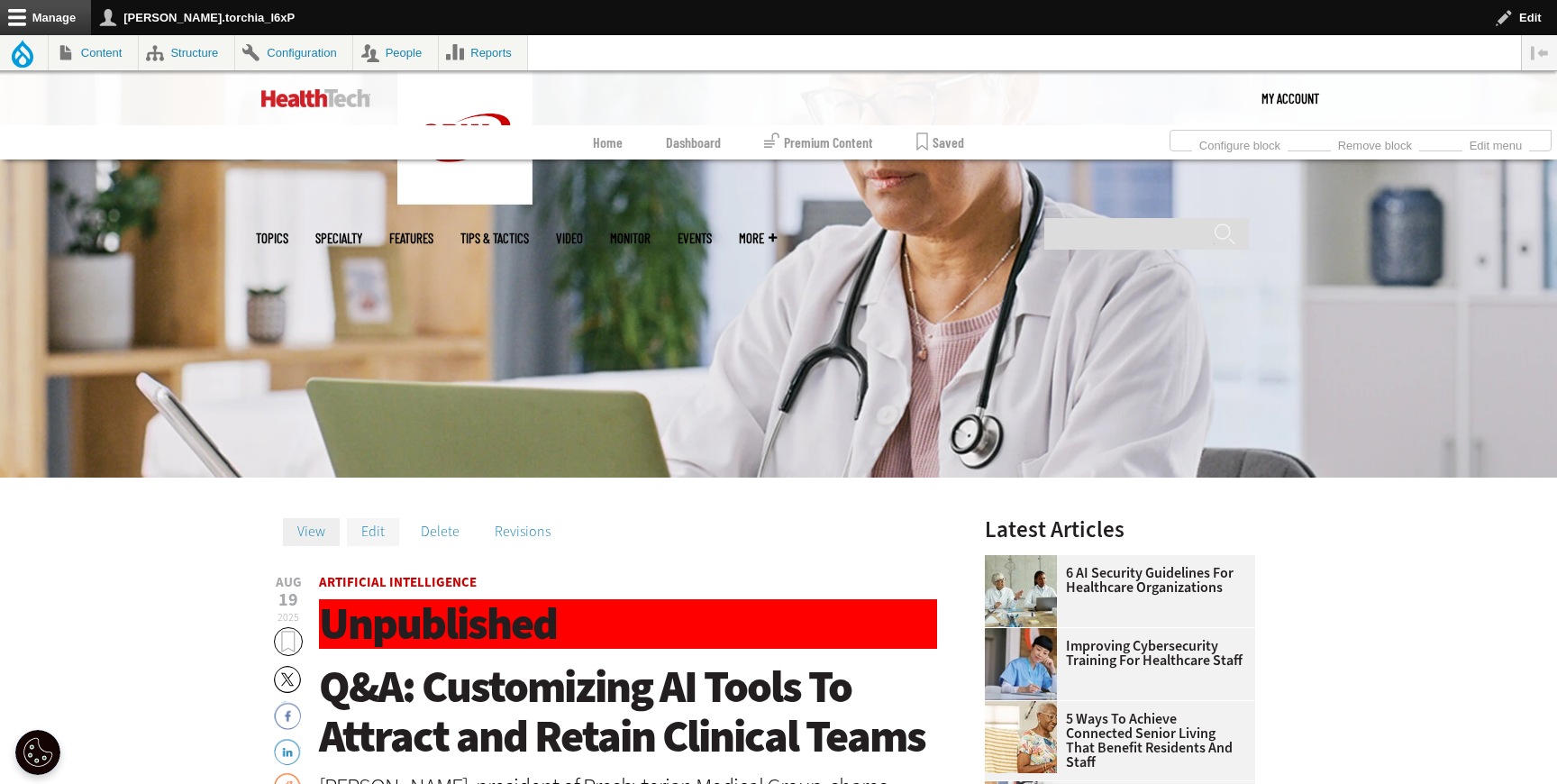
click at [382, 526] on link "Edit" at bounding box center [373, 532] width 52 height 27
